Goal: Check status

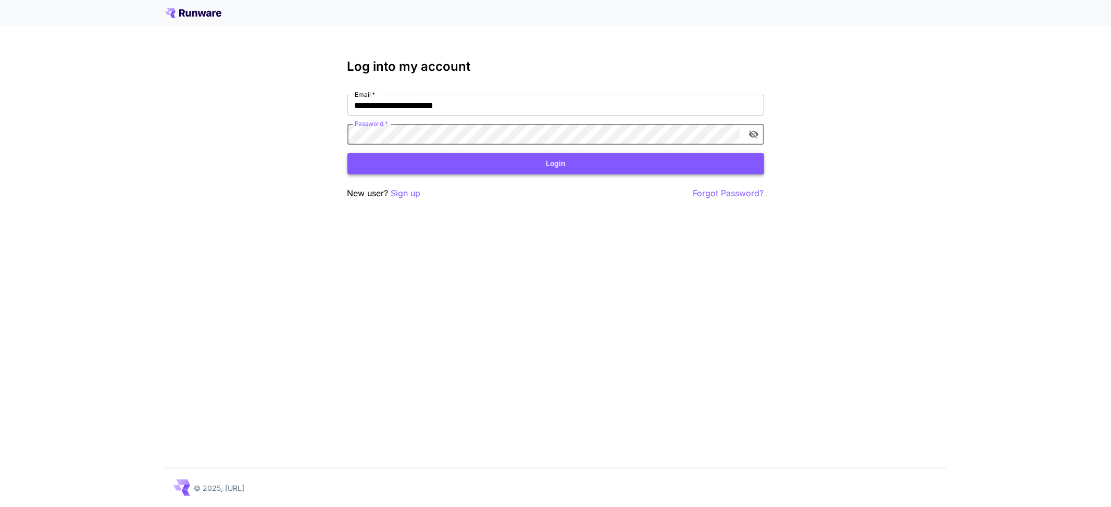
click at [435, 157] on button "Login" at bounding box center [556, 163] width 417 height 21
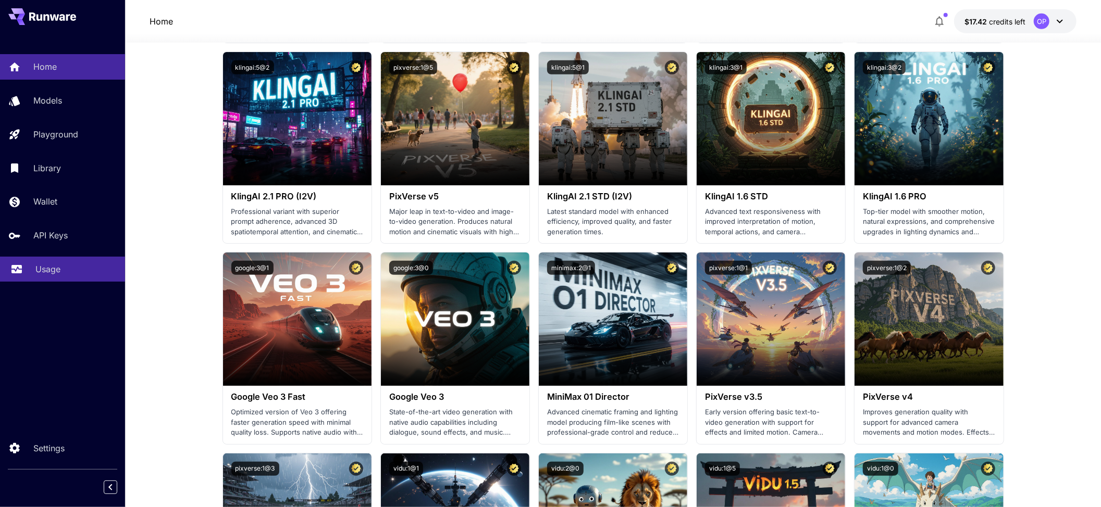
scroll to position [417, 0]
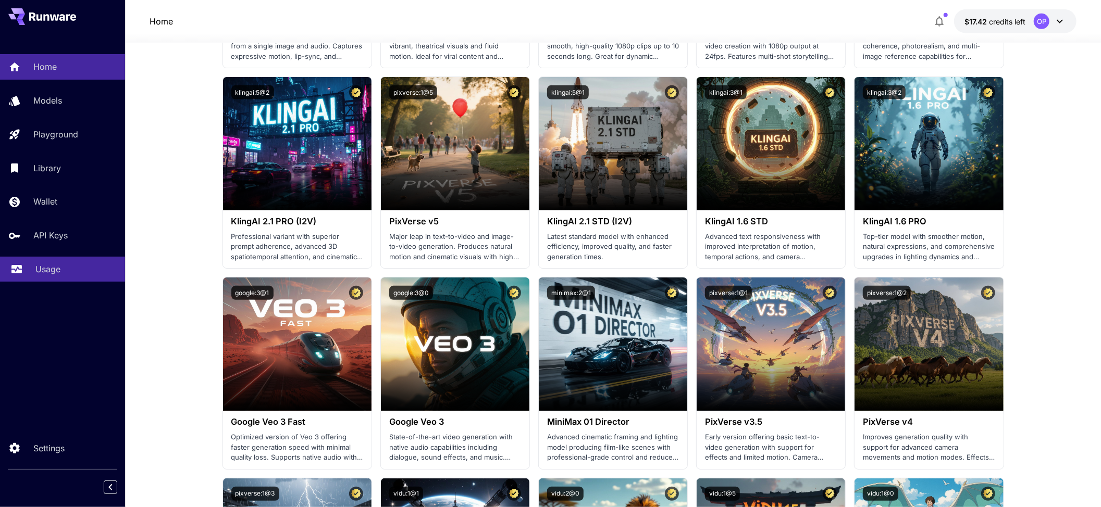
click at [41, 259] on link "Usage" at bounding box center [62, 270] width 125 height 26
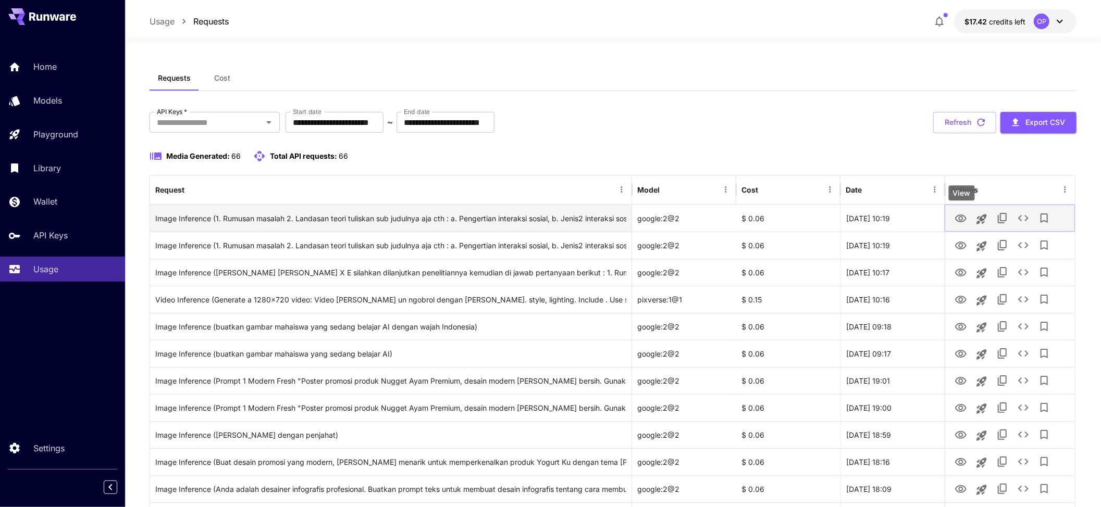
click at [957, 217] on icon "View" at bounding box center [960, 219] width 11 height 8
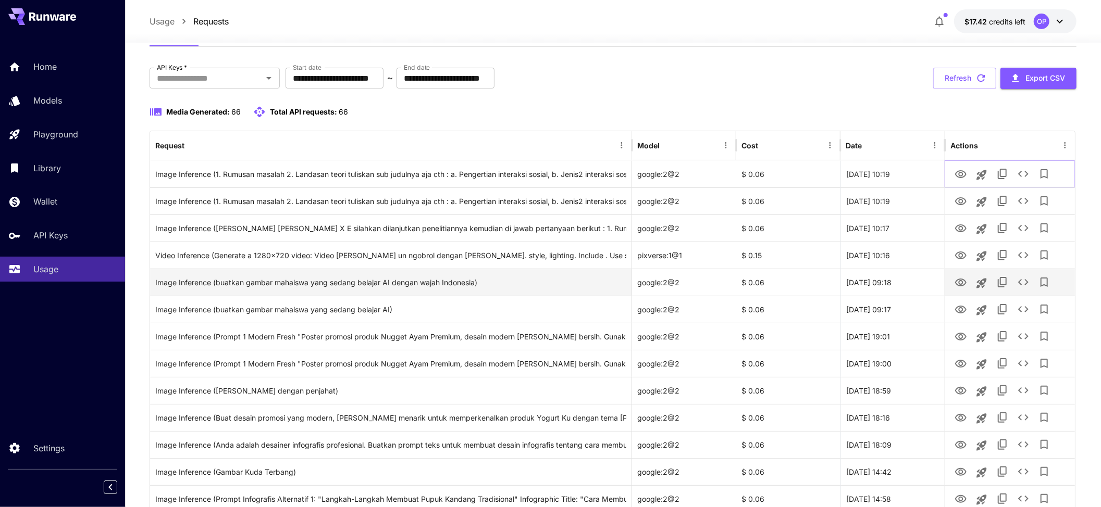
scroll to position [69, 0]
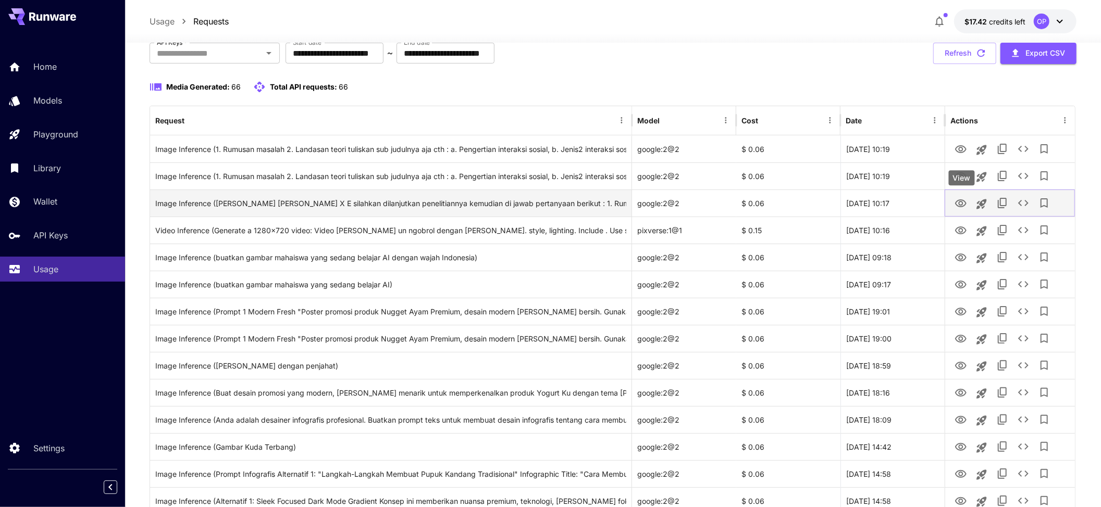
click at [957, 205] on icon "View" at bounding box center [960, 204] width 11 height 8
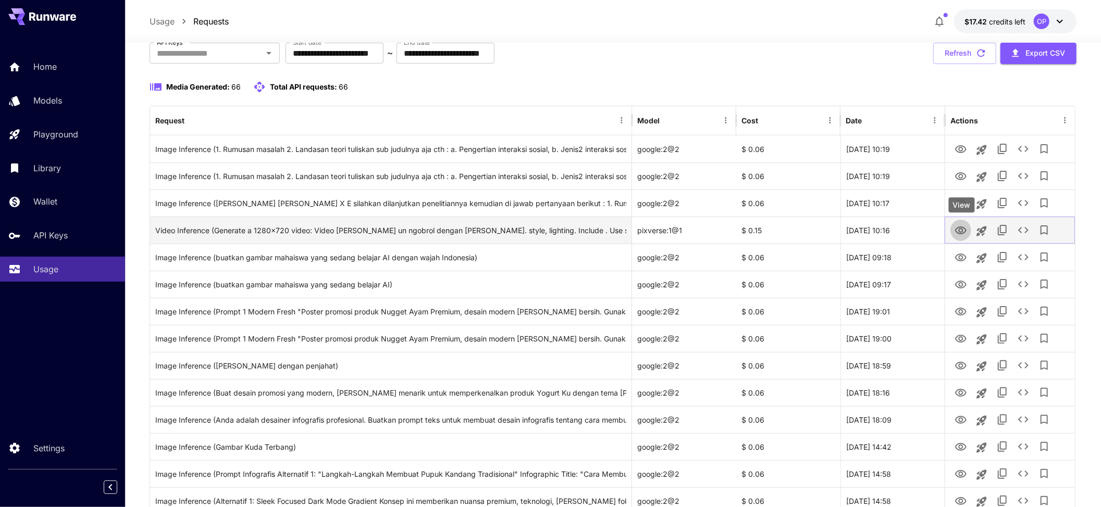
click at [959, 230] on icon "View" at bounding box center [960, 231] width 13 height 13
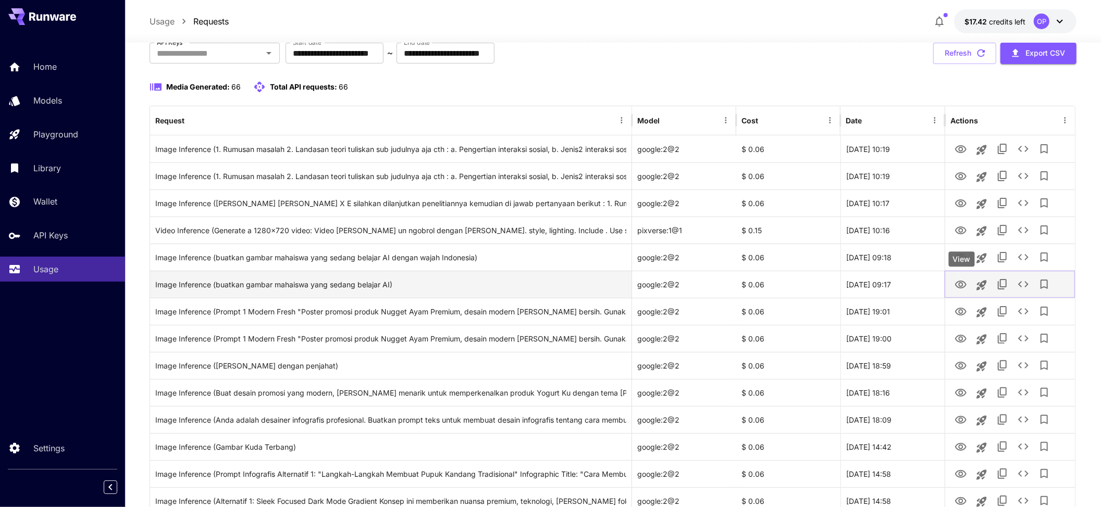
click at [965, 284] on icon "View" at bounding box center [960, 285] width 13 height 13
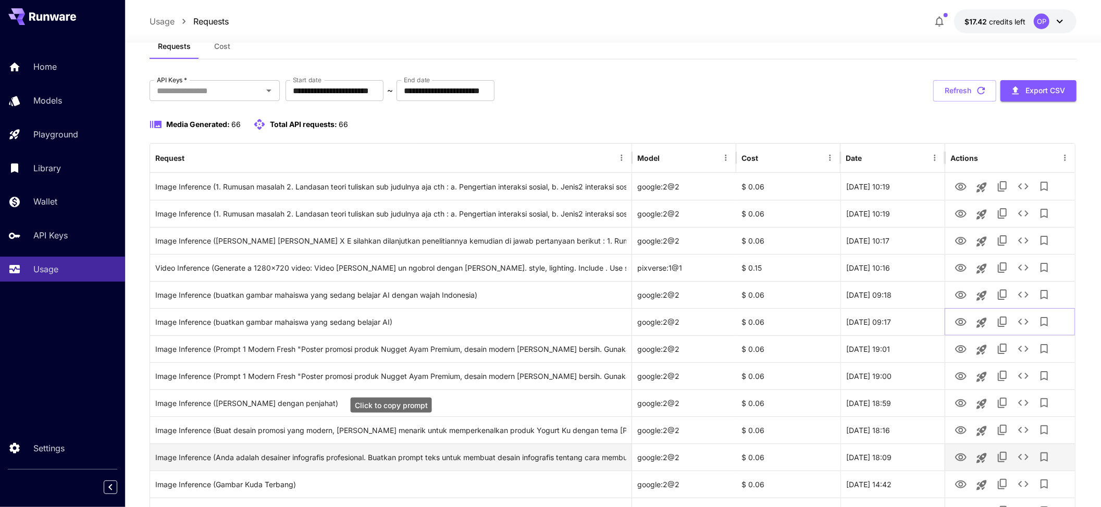
scroll to position [0, 0]
